Goal: Check status: Check status

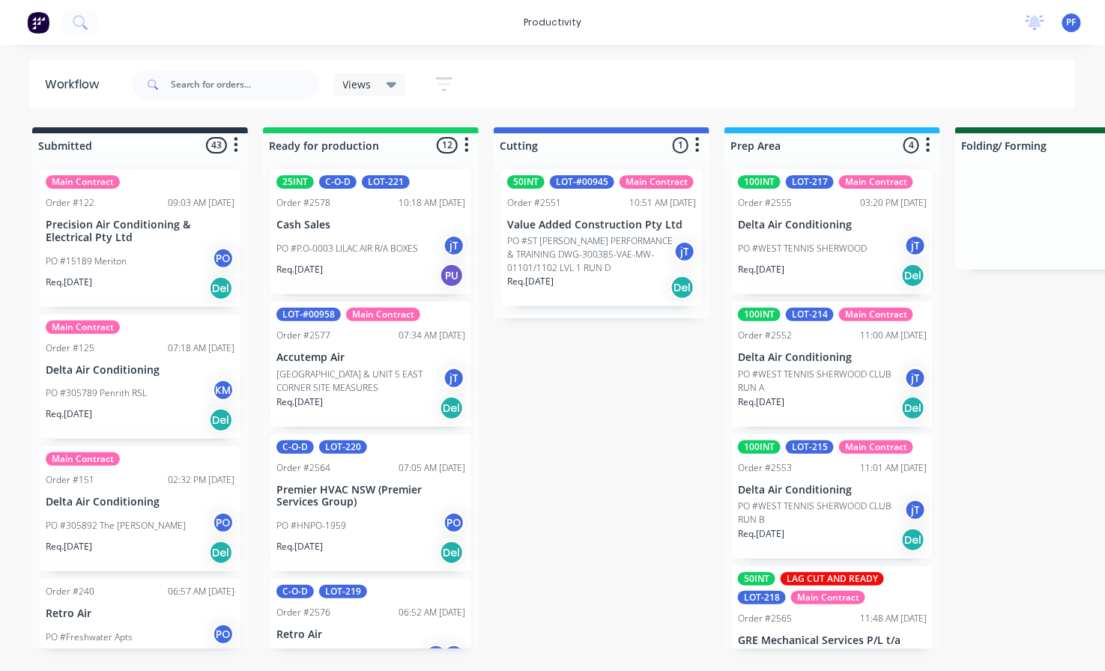
scroll to position [1084, 0]
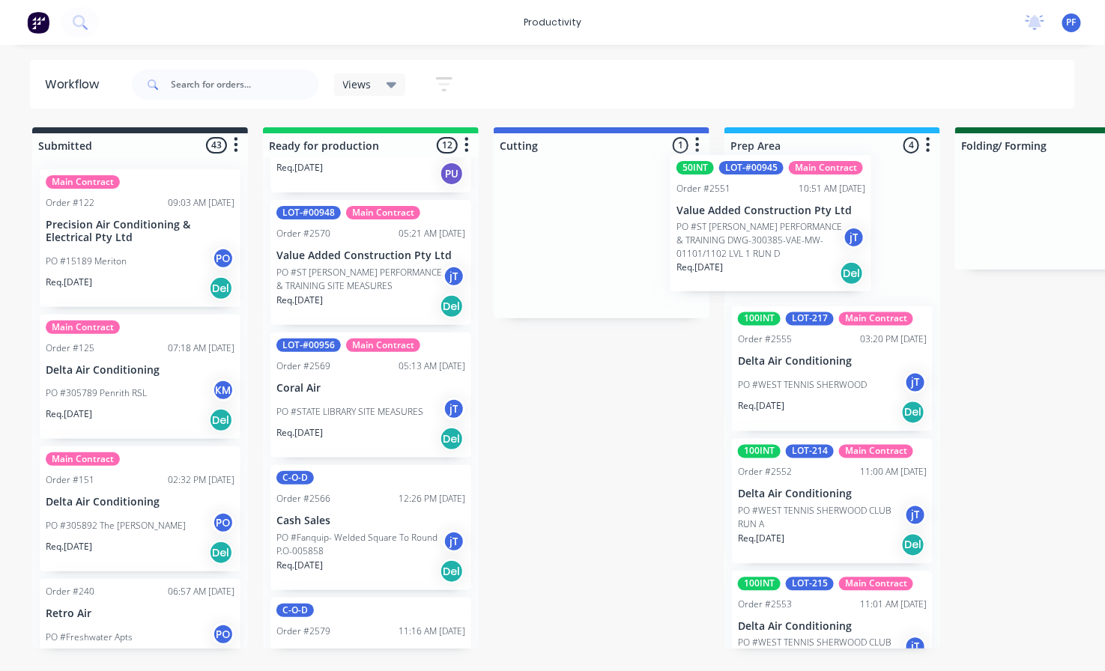
drag, startPoint x: 575, startPoint y: 228, endPoint x: 758, endPoint y: 214, distance: 183.2
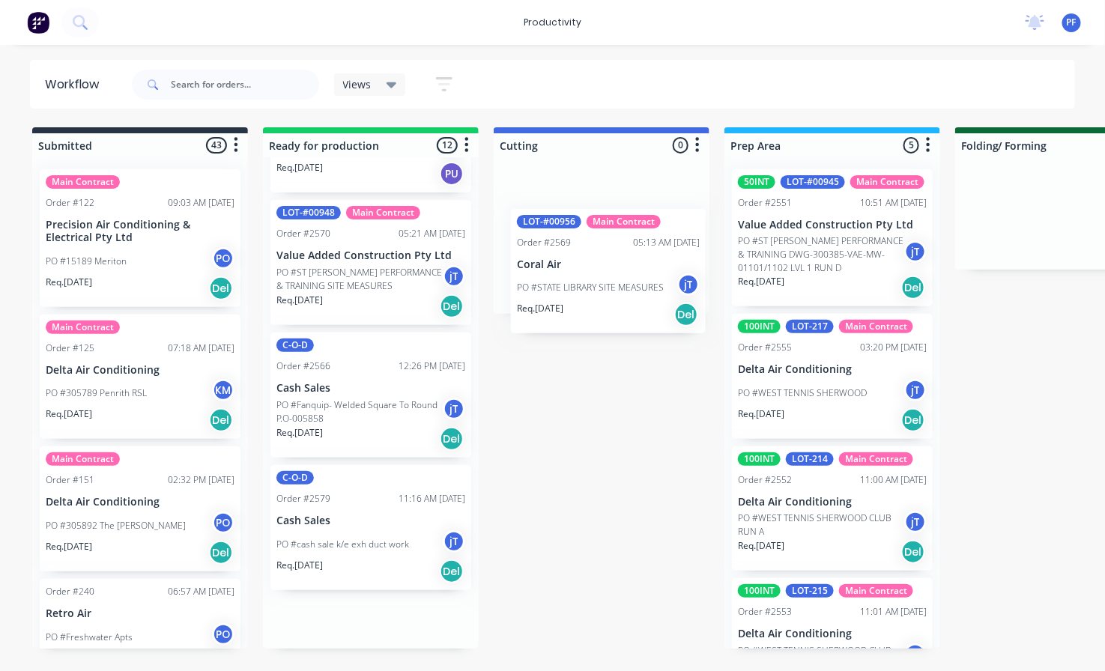
drag, startPoint x: 317, startPoint y: 416, endPoint x: 572, endPoint y: 255, distance: 301.9
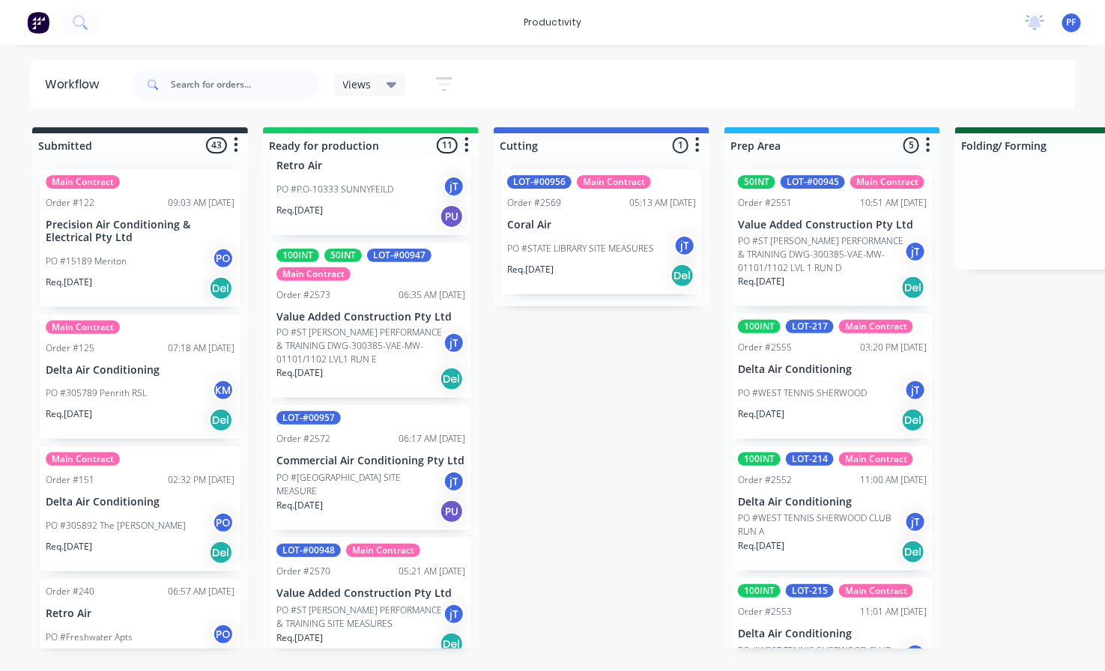
scroll to position [721, 0]
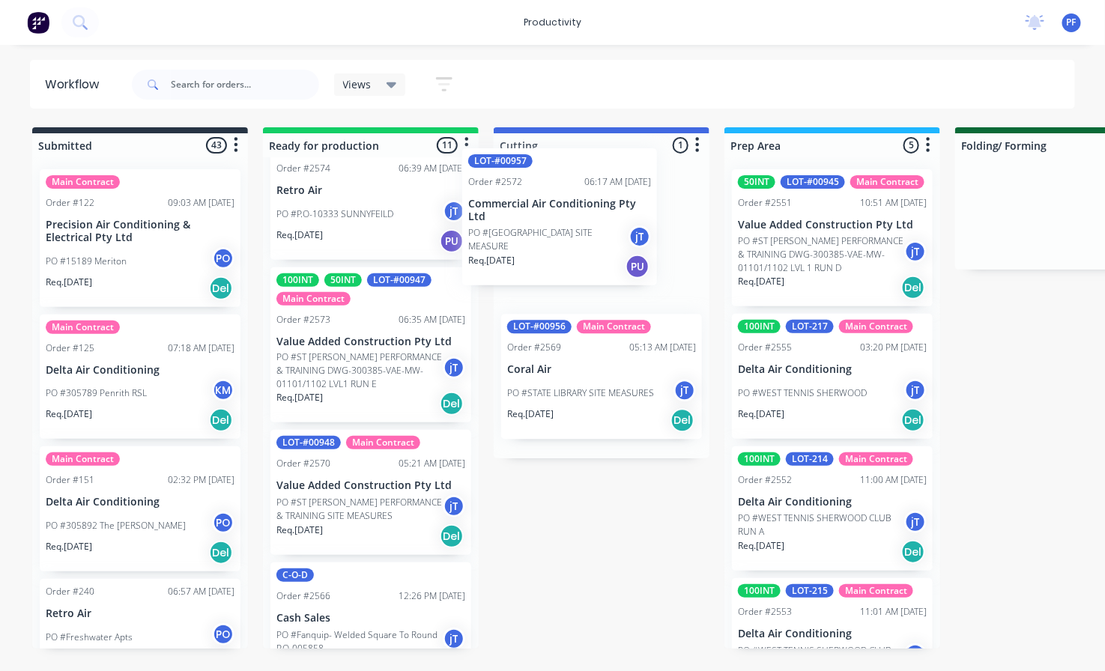
drag, startPoint x: 312, startPoint y: 514, endPoint x: 515, endPoint y: 203, distance: 371.6
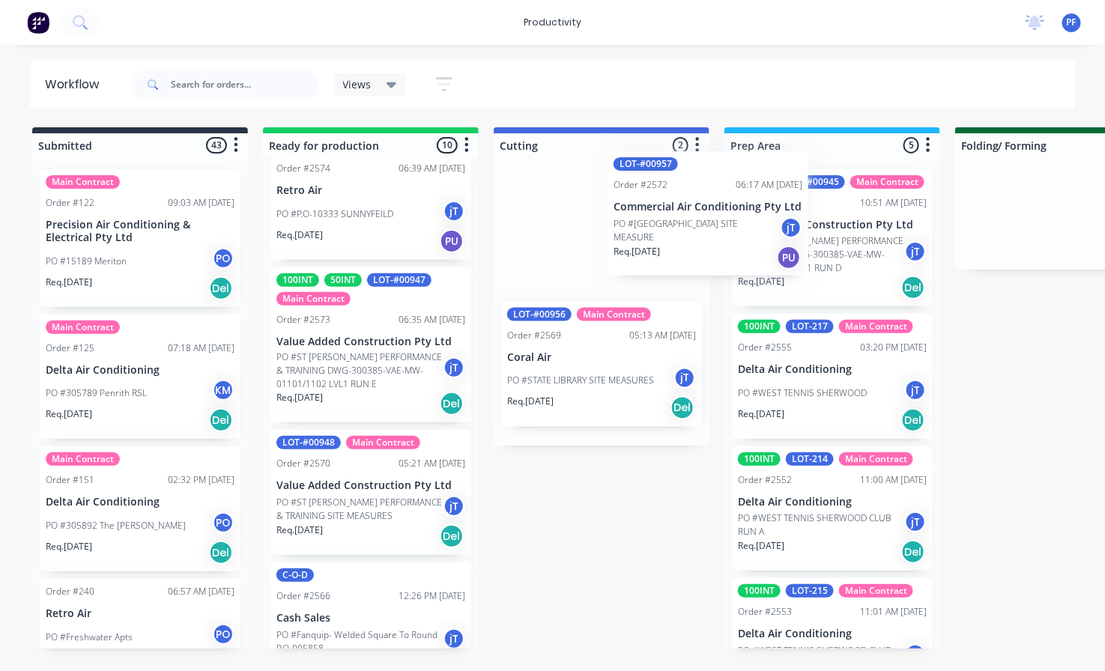
drag, startPoint x: 594, startPoint y: 228, endPoint x: 720, endPoint y: 205, distance: 128.7
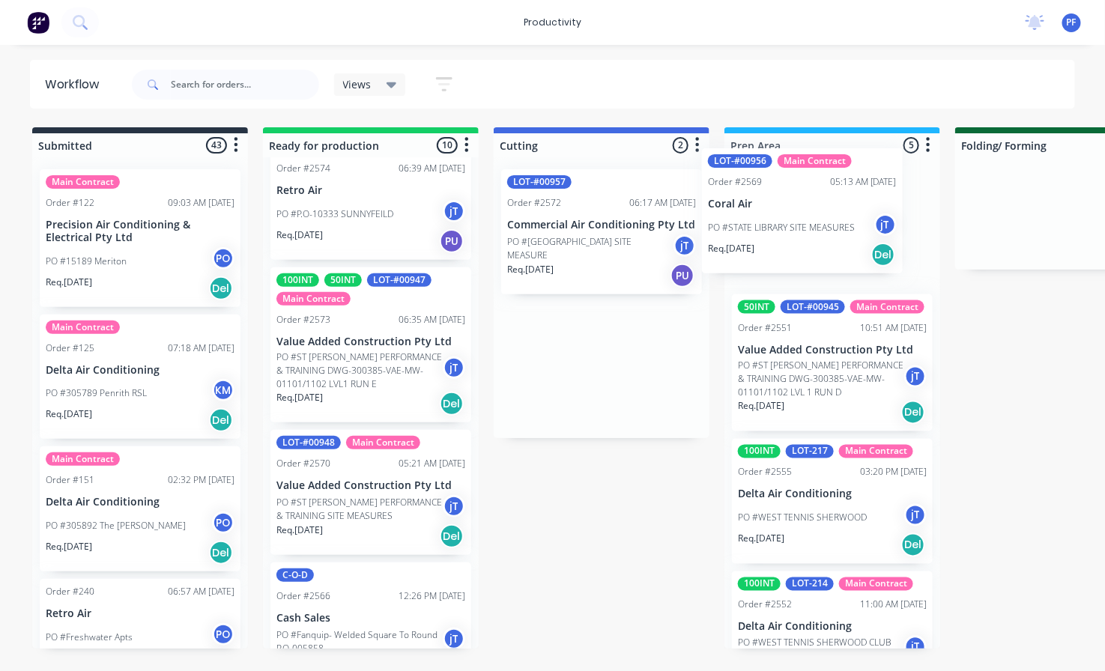
drag, startPoint x: 613, startPoint y: 367, endPoint x: 819, endPoint y: 213, distance: 257.3
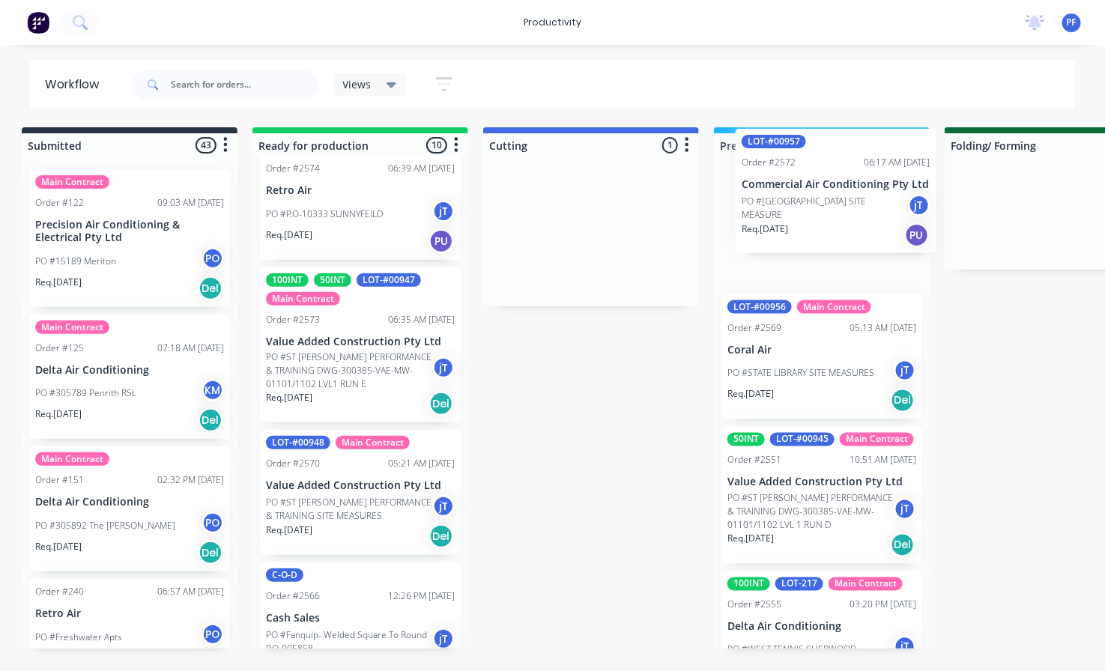
drag, startPoint x: 541, startPoint y: 234, endPoint x: 784, endPoint y: 193, distance: 246.0
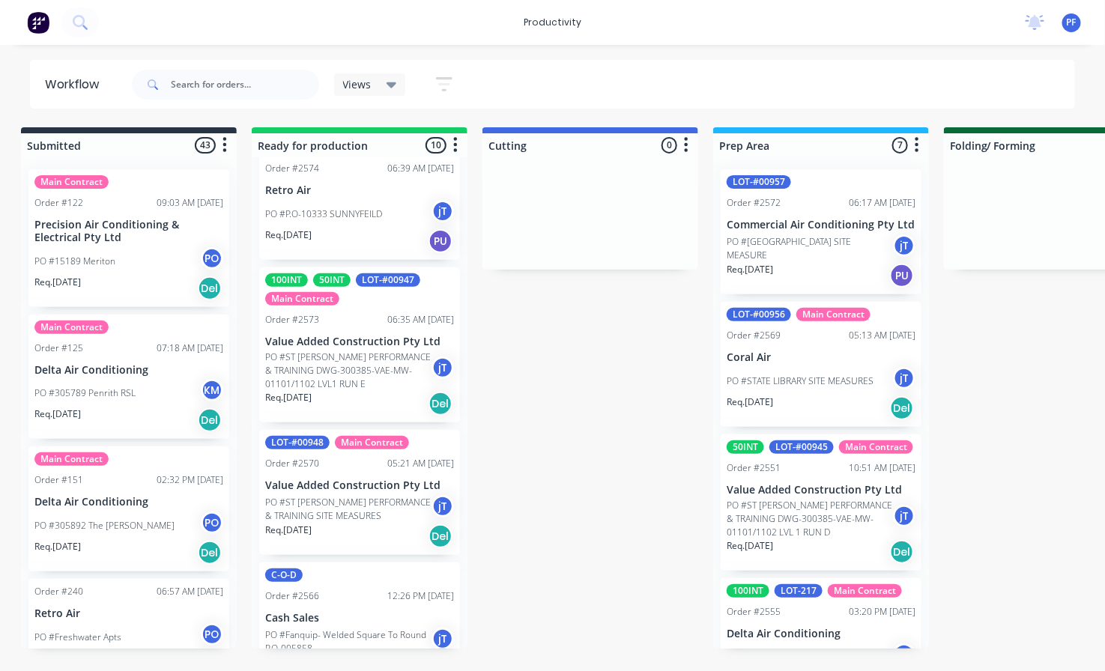
scroll to position [717, 0]
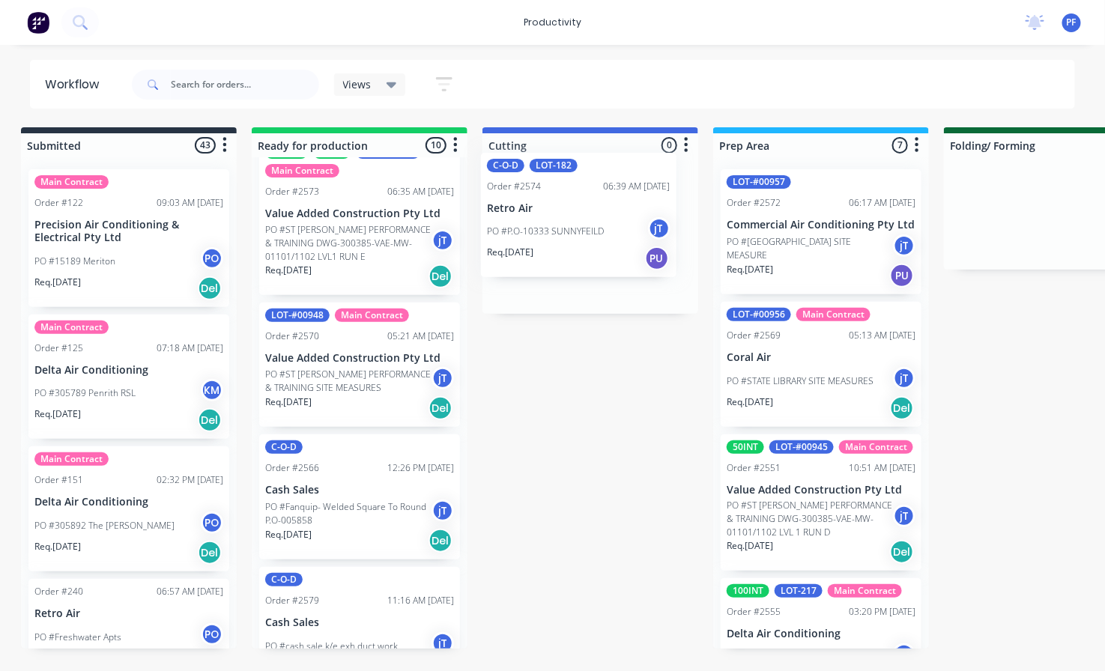
drag, startPoint x: 336, startPoint y: 191, endPoint x: 562, endPoint y: 191, distance: 226.2
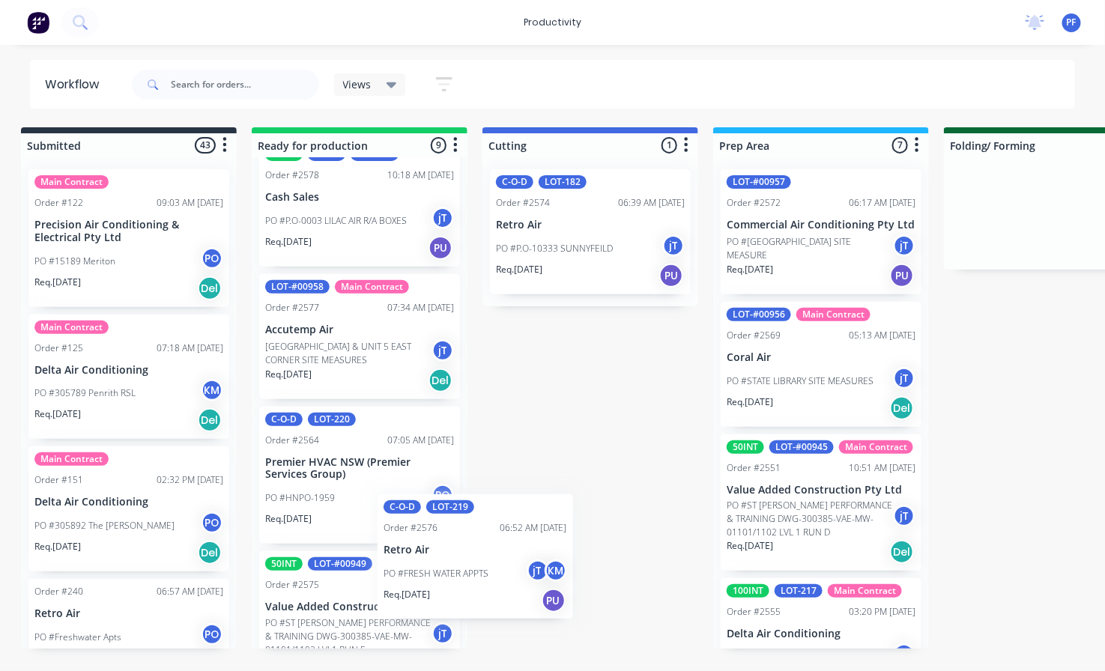
scroll to position [34, 0]
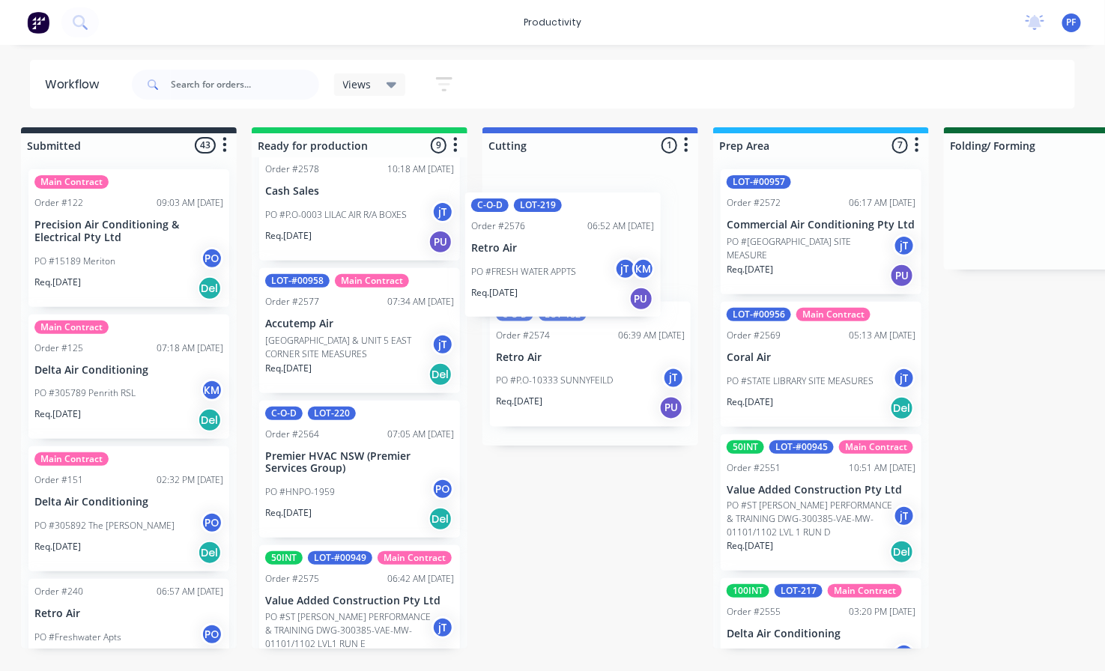
drag, startPoint x: 416, startPoint y: 586, endPoint x: 556, endPoint y: 249, distance: 365.0
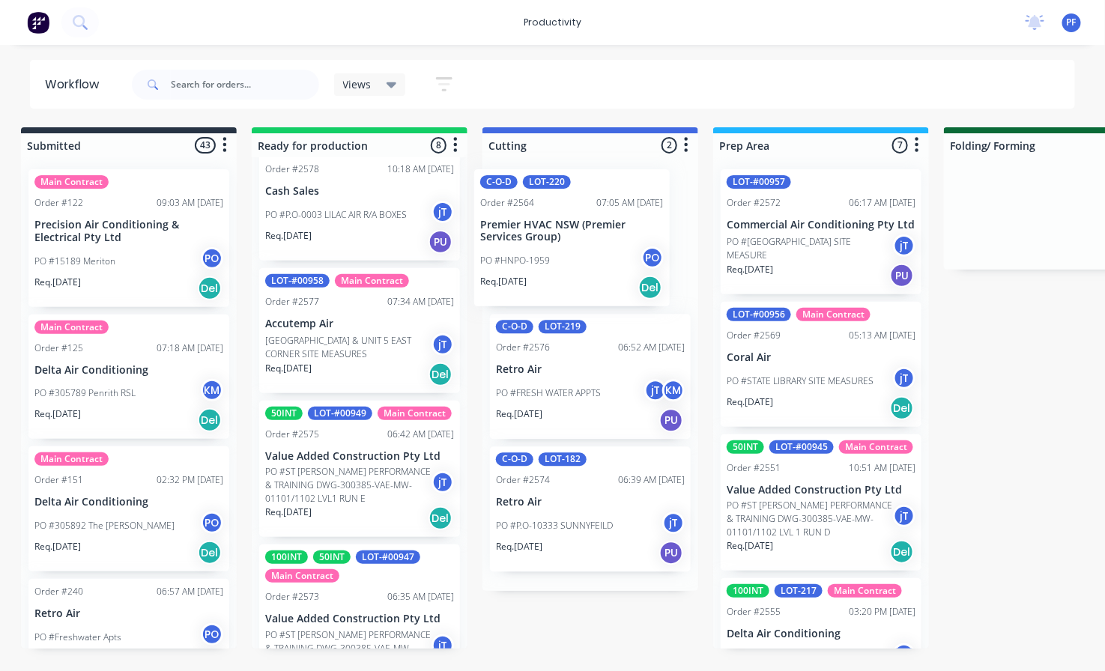
drag, startPoint x: 413, startPoint y: 443, endPoint x: 559, endPoint y: 214, distance: 271.8
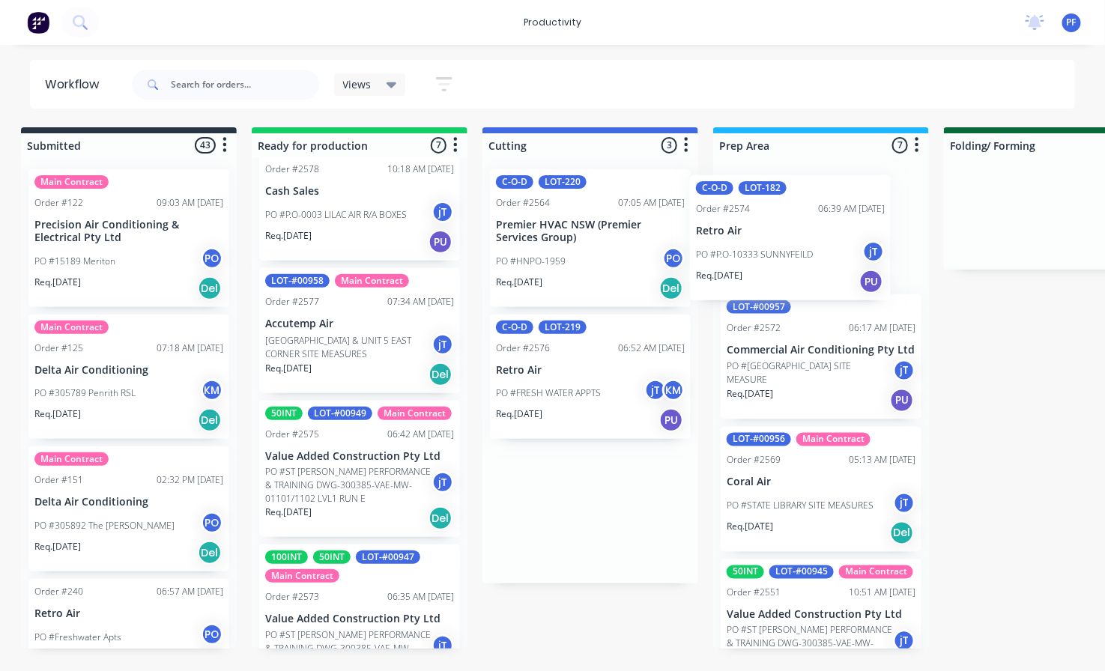
drag, startPoint x: 572, startPoint y: 498, endPoint x: 785, endPoint y: 213, distance: 355.9
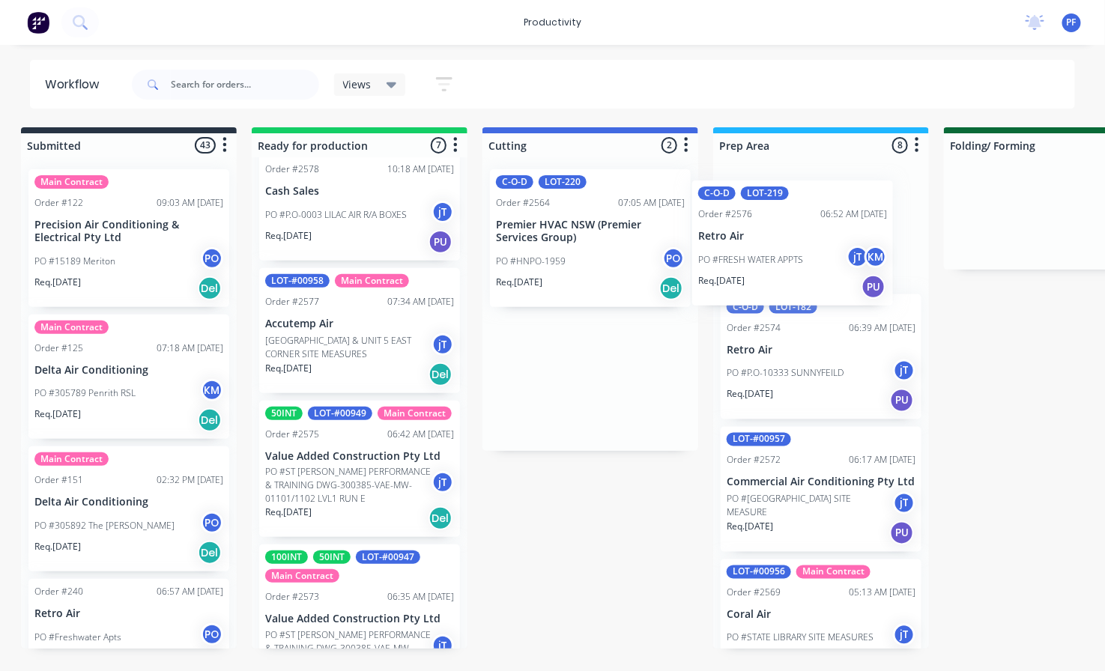
drag, startPoint x: 604, startPoint y: 353, endPoint x: 754, endPoint y: 248, distance: 183.3
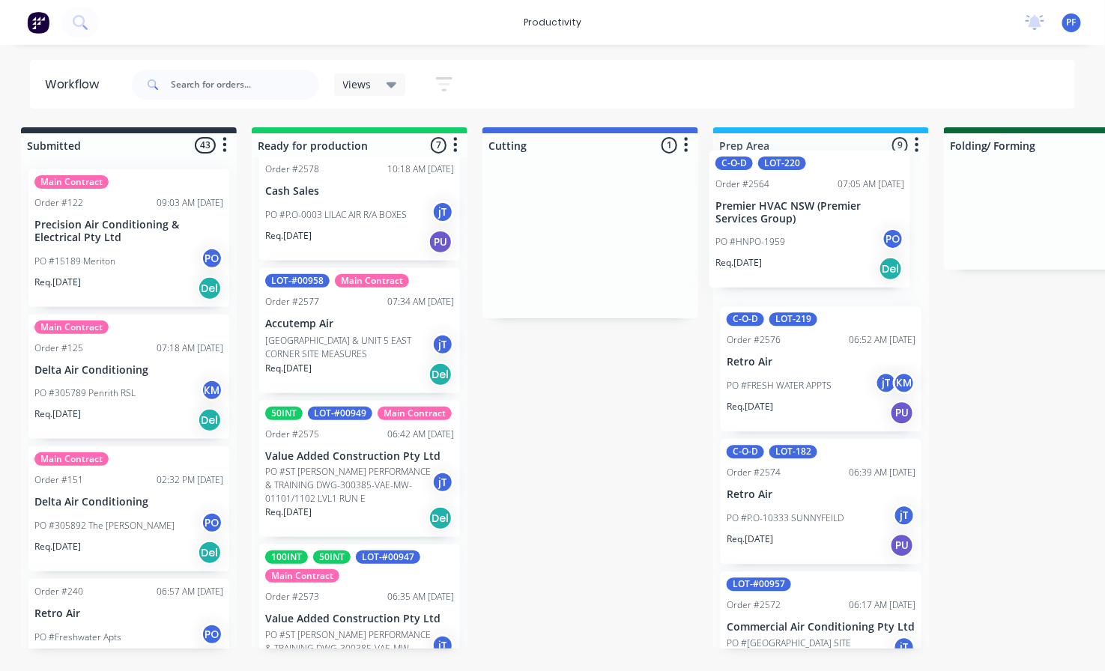
drag, startPoint x: 541, startPoint y: 226, endPoint x: 765, endPoint y: 207, distance: 225.5
